Goal: Information Seeking & Learning: Learn about a topic

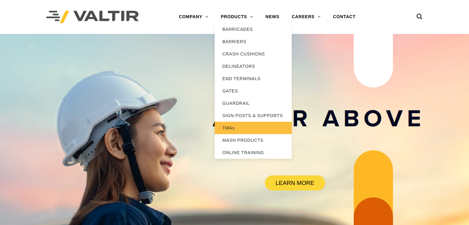
click at [235, 129] on link "TMAs" at bounding box center [253, 128] width 77 height 12
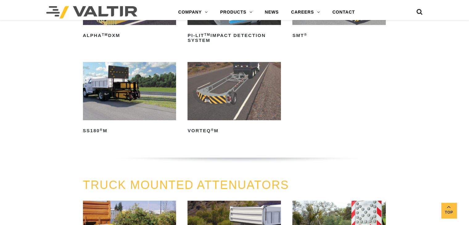
scroll to position [135, 0]
click at [154, 110] on img at bounding box center [129, 91] width 93 height 58
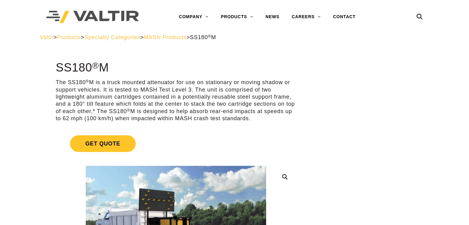
drag, startPoint x: 45, startPoint y: 67, endPoint x: 270, endPoint y: 118, distance: 230.6
copy div "SS180 ® M The SS180 ® M is a truck mounted attenuator for use on stationary or …"
click at [157, 135] on link "Get Quote" at bounding box center [176, 143] width 240 height 31
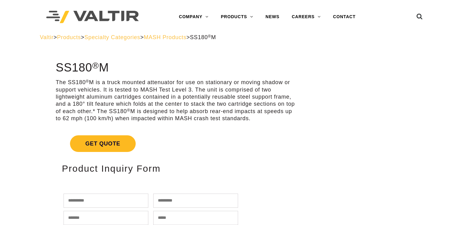
click at [121, 138] on span "Get Quote" at bounding box center [103, 143] width 66 height 17
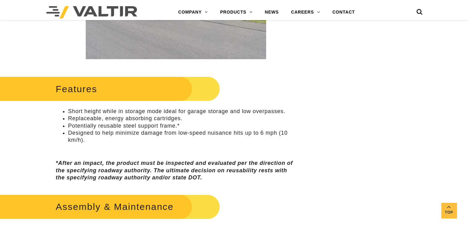
scroll to position [251, 0]
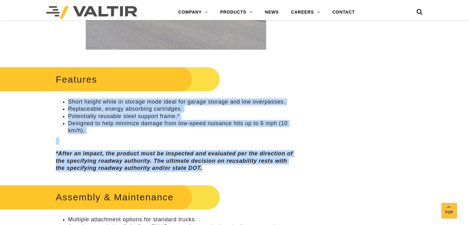
drag, startPoint x: 206, startPoint y: 166, endPoint x: 63, endPoint y: 102, distance: 156.6
click at [63, 102] on div "Features Short height while in storage mode ideal for garage storage and low ov…" at bounding box center [176, 118] width 240 height 107
copy div "Short height while in storage mode ideal for garage storage and low overpasses.…"
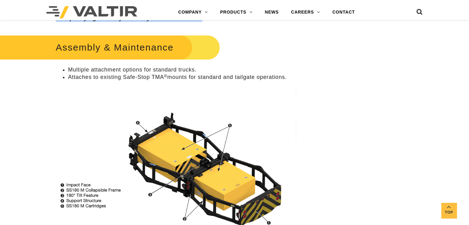
scroll to position [397, 0]
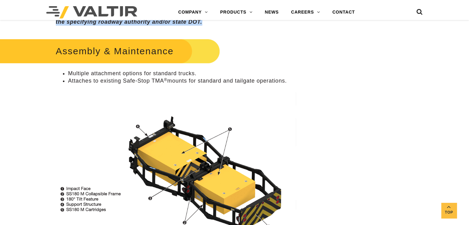
drag, startPoint x: 295, startPoint y: 82, endPoint x: 67, endPoint y: 76, distance: 228.4
click at [67, 76] on ul "Multiple attachment options for standard trucks. Attaches to existing Safe-Stop…" at bounding box center [176, 77] width 240 height 15
copy ul "Multiple attachment options for standard trucks. Attaches to existing Safe-Stop…"
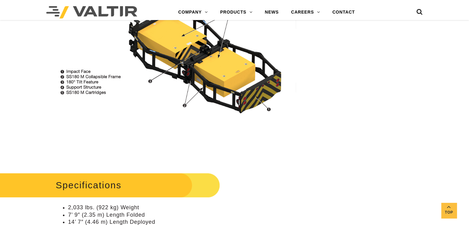
scroll to position [521, 0]
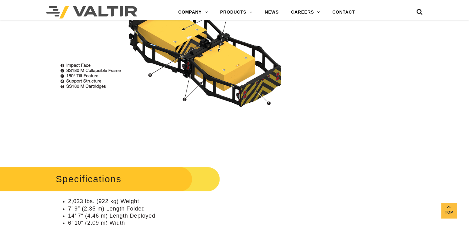
click at [201, 83] on img at bounding box center [176, 39] width 240 height 146
copy ul "Multiple attachment options for standard trucks. Attaches to existing Safe-Stop…"
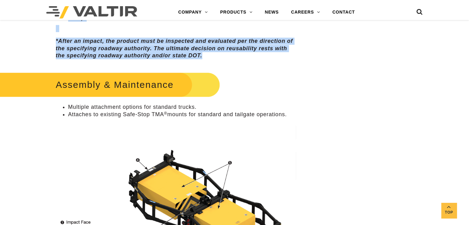
scroll to position [363, 0]
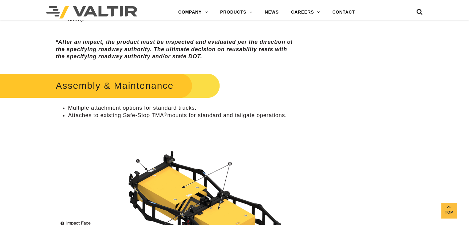
click at [234, 119] on div "Assembly & Maintenance Multiple attachment options for standard trucks. Attache…" at bounding box center [176, 191] width 240 height 240
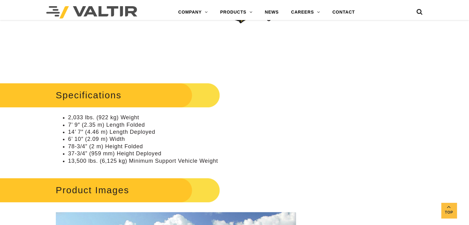
scroll to position [627, 0]
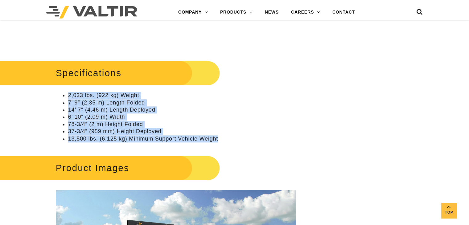
drag, startPoint x: 225, startPoint y: 136, endPoint x: 67, endPoint y: 96, distance: 163.1
click at [67, 96] on ul "2,033 lbs. (922 kg) Weight 7’ 9″ (2.35 m) Length Folded 14’ 7″ (4.46 m) Length …" at bounding box center [176, 117] width 240 height 51
copy ul "2,033 lbs. (922 kg) Weight 7’ 9″ (2.35 m) Length Folded 14’ 7″ (4.46 m) Length …"
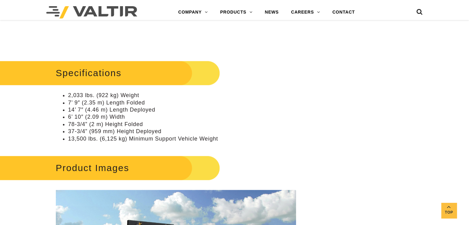
drag, startPoint x: 234, startPoint y: 150, endPoint x: 316, endPoint y: 177, distance: 86.7
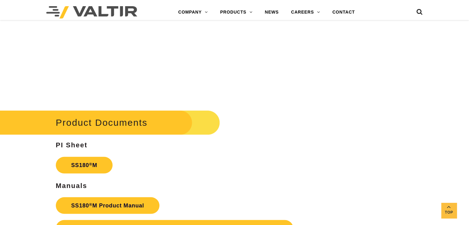
scroll to position [1894, 0]
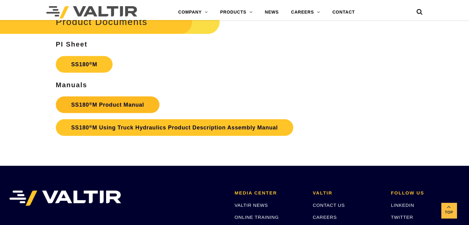
drag, startPoint x: 46, startPoint y: 104, endPoint x: 149, endPoint y: 109, distance: 103.5
copy link "SS180 ® M Product Manual"
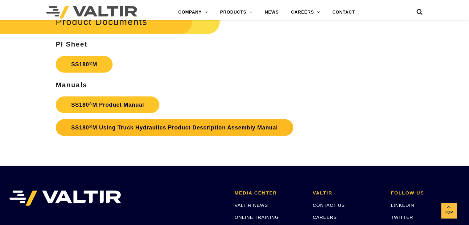
drag, startPoint x: 286, startPoint y: 146, endPoint x: 63, endPoint y: 129, distance: 223.1
copy link "SS180 ® M Using Truck Hydraulics Product Description Assembly Manual"
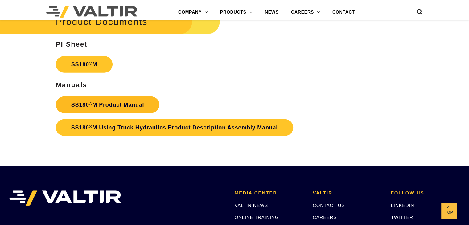
click at [128, 102] on link "SS180 ® M Product Manual" at bounding box center [108, 105] width 104 height 17
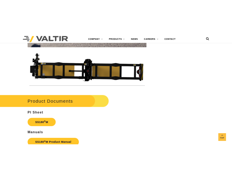
scroll to position [1958, 0]
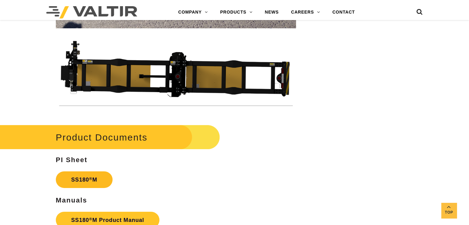
click at [96, 181] on link "SS180 ® M" at bounding box center [84, 180] width 57 height 17
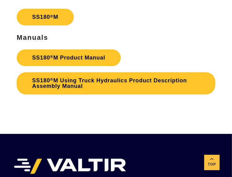
click at [143, 16] on div "Product Documents PI Sheet SS180 ® M Manuals SS180 ® M Product Manual SS180 ® M…" at bounding box center [116, 28] width 198 height 137
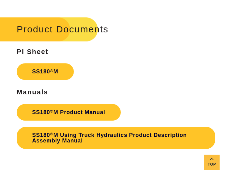
scroll to position [1901, 0]
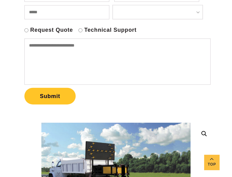
scroll to position [279, 0]
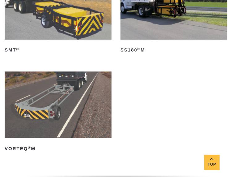
scroll to position [218, 0]
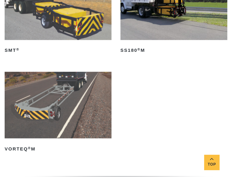
click at [49, 27] on img at bounding box center [58, 6] width 107 height 67
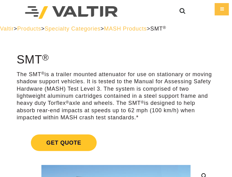
click at [89, 86] on p "The SMT ® is a trailer mounted attenuator for use on stationary or moving shado…" at bounding box center [116, 96] width 198 height 51
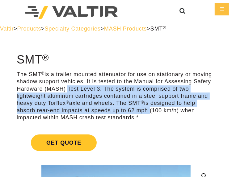
drag, startPoint x: 147, startPoint y: 114, endPoint x: 64, endPoint y: 85, distance: 88.3
click at [64, 85] on p "The SMT ® is a trailer mounted attenuator for use on stationary or moving shado…" at bounding box center [116, 96] width 198 height 51
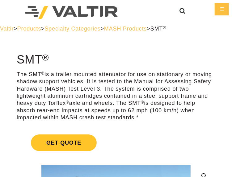
drag, startPoint x: 64, startPoint y: 85, endPoint x: 57, endPoint y: 81, distance: 8.2
click at [57, 81] on p "The SMT ® is a trailer mounted attenuator for use on stationary or moving shado…" at bounding box center [116, 96] width 198 height 51
drag, startPoint x: 17, startPoint y: 57, endPoint x: 157, endPoint y: 117, distance: 151.9
copy div "SMT ® The SMT ® is a trailer mounted attenuator for use on stationary or moving…"
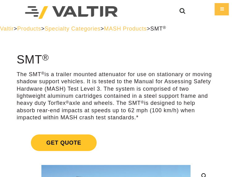
click at [99, 92] on p "The SMT ® is a trailer mounted attenuator for use on stationary or moving shado…" at bounding box center [116, 96] width 198 height 51
click at [143, 66] on h1 "SMT ®" at bounding box center [116, 59] width 198 height 13
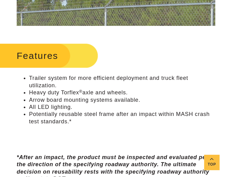
scroll to position [253, 0]
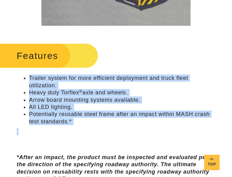
drag, startPoint x: 30, startPoint y: 79, endPoint x: 83, endPoint y: 125, distance: 70.0
click at [83, 125] on div "Features Trailer system for more efficient deployment and truck fleet utilizati…" at bounding box center [116, 111] width 198 height 141
click at [77, 121] on li "Potentially reusable steel frame after an impact within MASH crash test standar…" at bounding box center [122, 118] width 186 height 15
drag, startPoint x: 77, startPoint y: 121, endPoint x: 33, endPoint y: 78, distance: 60.4
click at [33, 78] on ul "Trailer system for more efficient deployment and truck fleet utilization. Heavy…" at bounding box center [116, 100] width 198 height 51
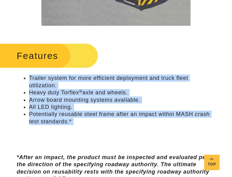
click at [89, 103] on li "Arrow board mounting systems available." at bounding box center [122, 100] width 186 height 7
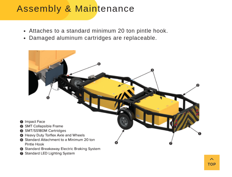
scroll to position [453, 0]
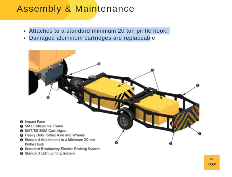
drag, startPoint x: 28, startPoint y: 28, endPoint x: 151, endPoint y: 34, distance: 123.3
click at [151, 34] on ul "Attaches to a standard minimum 20 ton pintle hook. Damaged aluminum cartridges …" at bounding box center [116, 34] width 198 height 15
drag, startPoint x: 160, startPoint y: 38, endPoint x: 30, endPoint y: 30, distance: 130.5
click at [30, 30] on ul "Attaches to a standard minimum 20 ton pintle hook. Damaged aluminum cartridges …" at bounding box center [116, 34] width 198 height 15
copy ul "Attaches to a standard minimum 20 ton pintle hook. Damaged aluminum cartridges …"
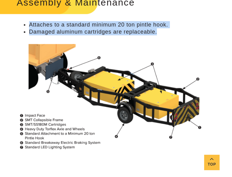
click at [167, 127] on img at bounding box center [116, 97] width 198 height 114
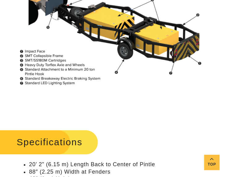
scroll to position [524, 0]
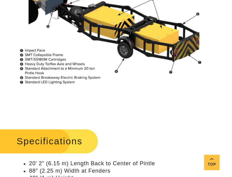
click at [117, 72] on img at bounding box center [116, 32] width 198 height 114
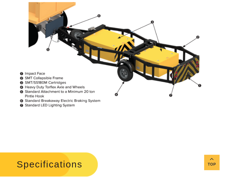
scroll to position [502, 0]
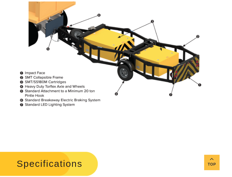
click at [100, 122] on p at bounding box center [116, 122] width 198 height 7
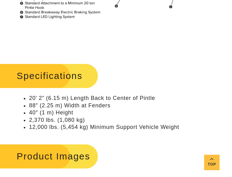
scroll to position [593, 0]
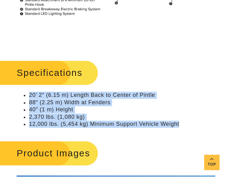
drag, startPoint x: 184, startPoint y: 127, endPoint x: 31, endPoint y: 97, distance: 156.5
click at [31, 97] on ul "20’ 2” (6.15 m) Length Back to Center of Pintle 88″ (2.25 m) Width at Fenders 4…" at bounding box center [116, 110] width 198 height 36
copy ul "20’ 2” (6.15 m) Length Back to Center of Pintle 88″ (2.25 m) Width at Fenders 4…"
click at [86, 108] on li "40″ (1 m) Height" at bounding box center [122, 109] width 186 height 7
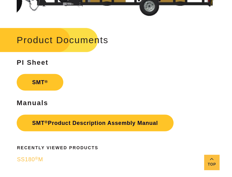
scroll to position [1395, 0]
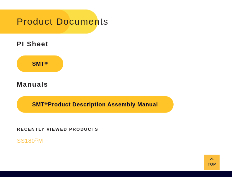
click at [107, 69] on p "SMT ®" at bounding box center [116, 63] width 198 height 23
drag, startPoint x: 8, startPoint y: 58, endPoint x: 56, endPoint y: 69, distance: 49.8
copy link "SMT ®"
click at [145, 56] on p "SMT ®" at bounding box center [116, 63] width 198 height 23
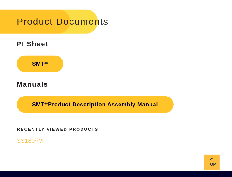
click at [186, 108] on p "SMT ® Product Description Assembly Manual" at bounding box center [116, 104] width 198 height 23
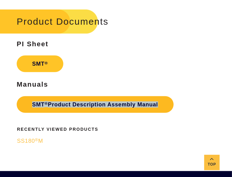
drag, startPoint x: 186, startPoint y: 108, endPoint x: 34, endPoint y: 103, distance: 152.2
click at [34, 103] on p "SMT ® Product Description Assembly Manual" at bounding box center [116, 104] width 198 height 23
copy div "SMT ® Product Description Assembly Manual"
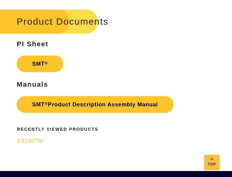
click at [110, 71] on p "SMT ®" at bounding box center [116, 63] width 198 height 23
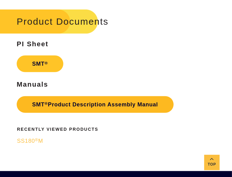
drag, startPoint x: 174, startPoint y: 121, endPoint x: 29, endPoint y: 107, distance: 145.7
copy link "SMT ® Product Description Assembly Manual"
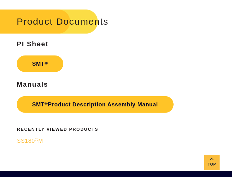
click at [139, 76] on div "Product Documents PI Sheet SMT ® Manuals SMT ® Product Description Assembly Man…" at bounding box center [116, 61] width 198 height 109
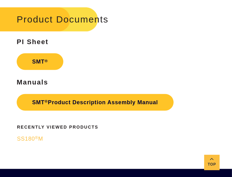
scroll to position [1373, 0]
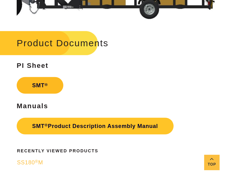
click at [42, 83] on link "SMT ®" at bounding box center [40, 85] width 47 height 17
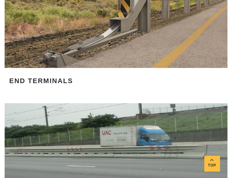
scroll to position [939, 0]
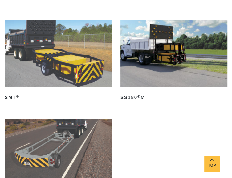
scroll to position [170, 0]
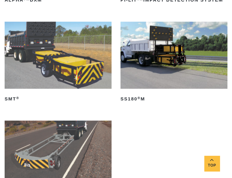
click at [97, 50] on img at bounding box center [58, 55] width 107 height 67
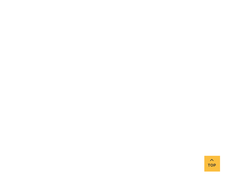
scroll to position [1129, 0]
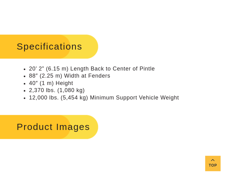
scroll to position [652, 0]
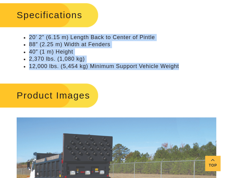
drag, startPoint x: 116, startPoint y: 103, endPoint x: 24, endPoint y: 59, distance: 102.0
click at [24, 59] on div "**********" at bounding box center [116, 137] width 233 height 1473
click at [58, 63] on li "2,370 lbs. (1,080 kg)" at bounding box center [122, 59] width 187 height 7
